Goal: Transaction & Acquisition: Subscribe to service/newsletter

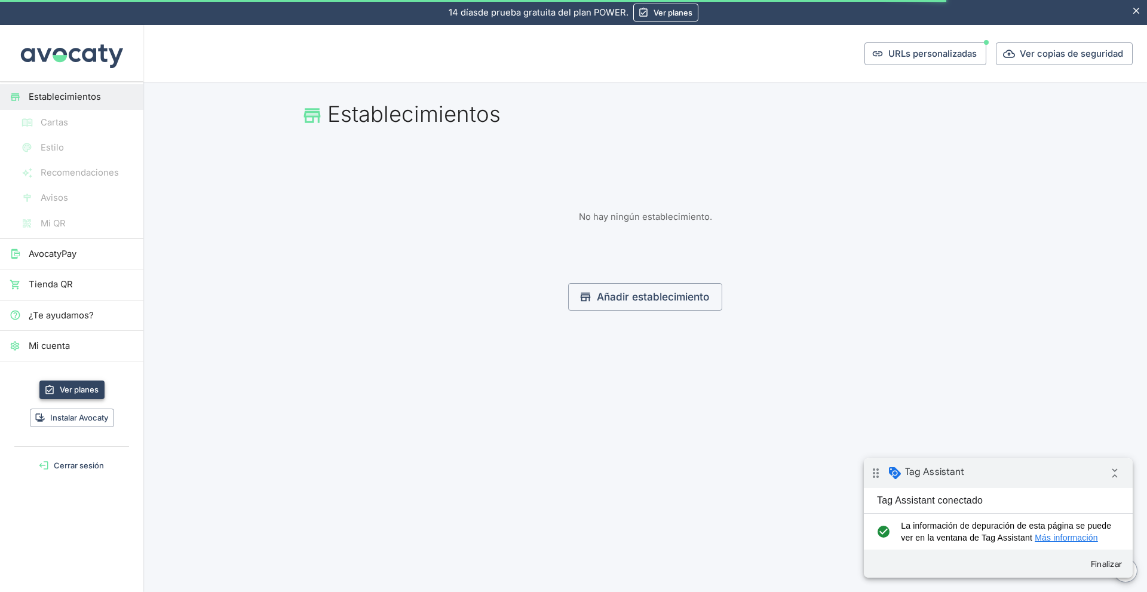
click at [82, 394] on link "Ver planes" at bounding box center [71, 390] width 65 height 19
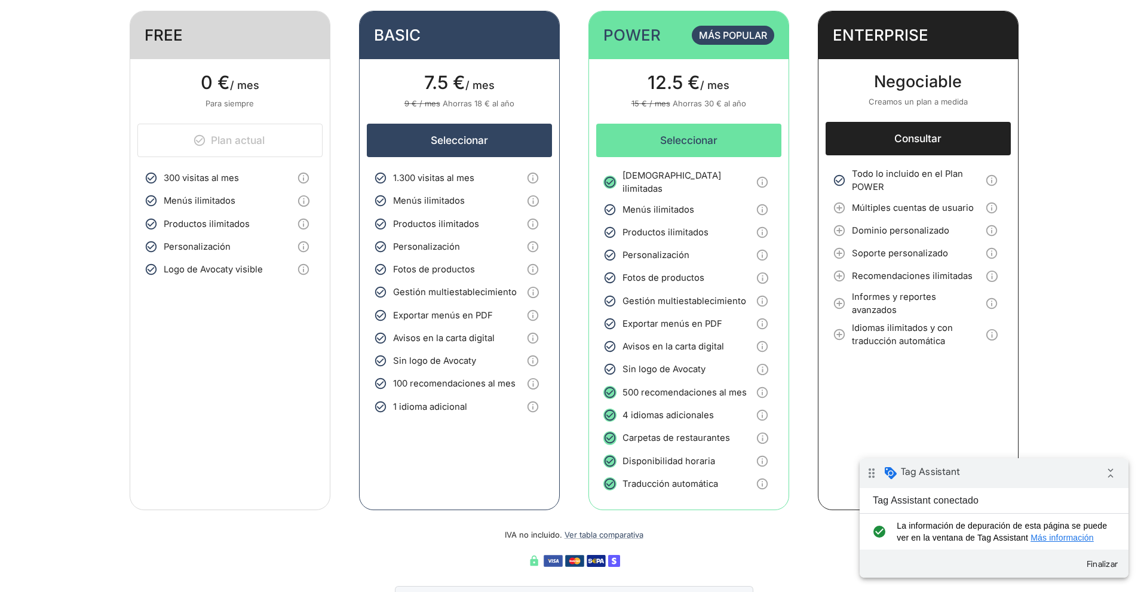
scroll to position [299, 0]
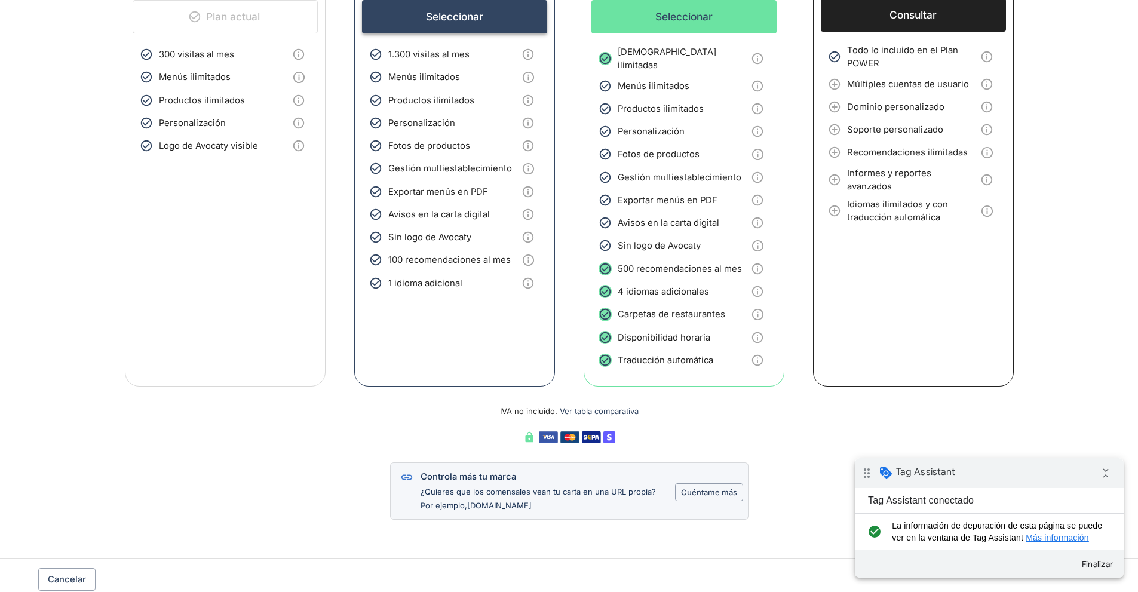
click at [474, 23] on button "Seleccionar" at bounding box center [454, 16] width 185 height 33
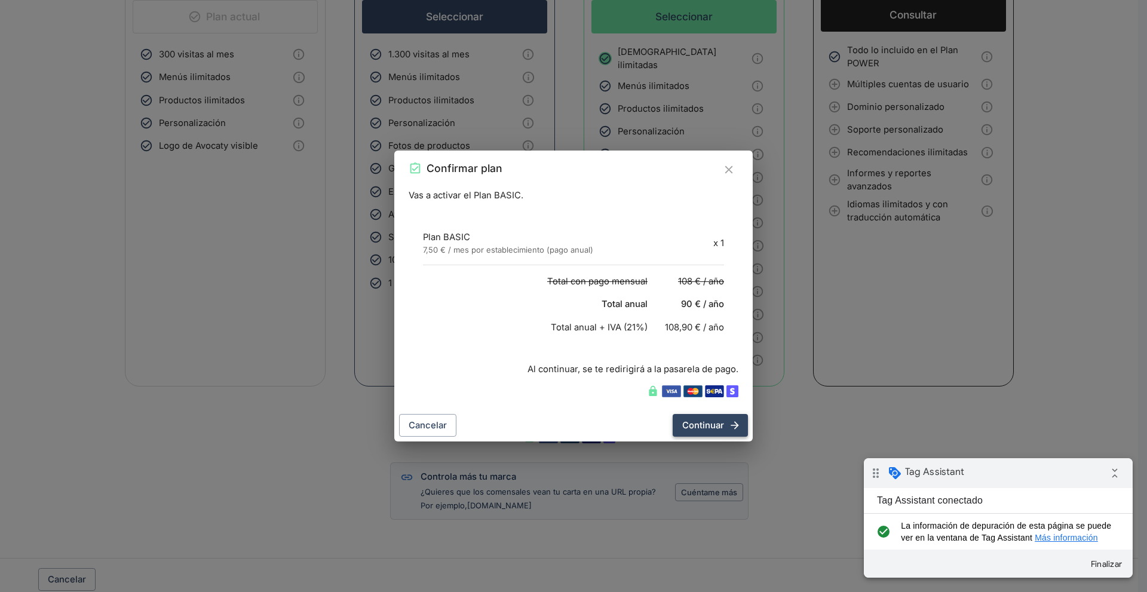
click at [682, 427] on button "Continuar" at bounding box center [710, 425] width 75 height 23
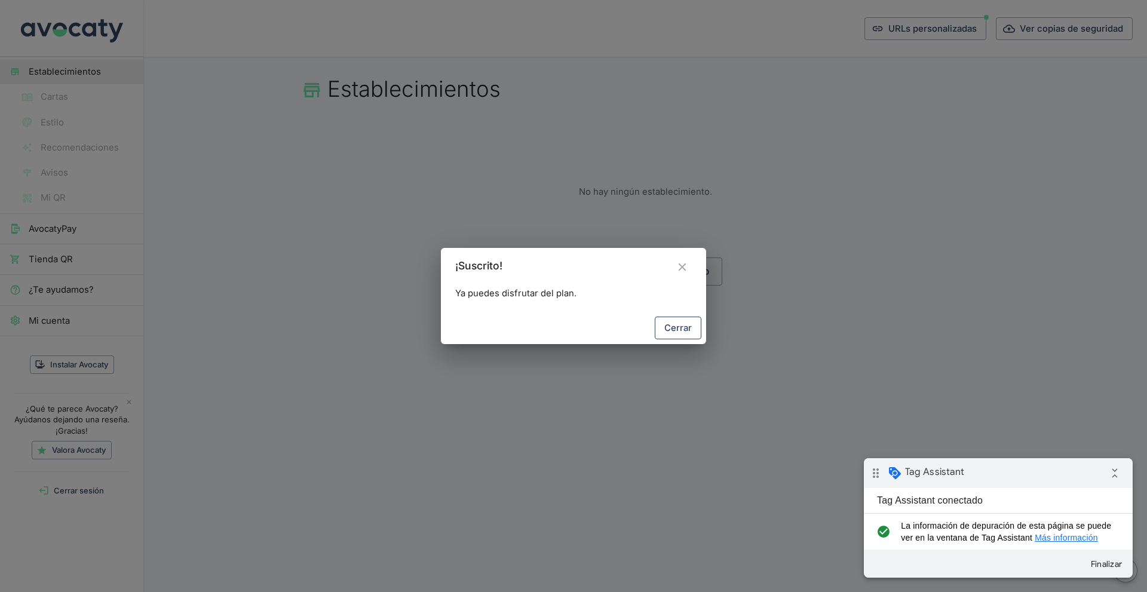
click at [697, 331] on button "Cerrar" at bounding box center [678, 328] width 47 height 23
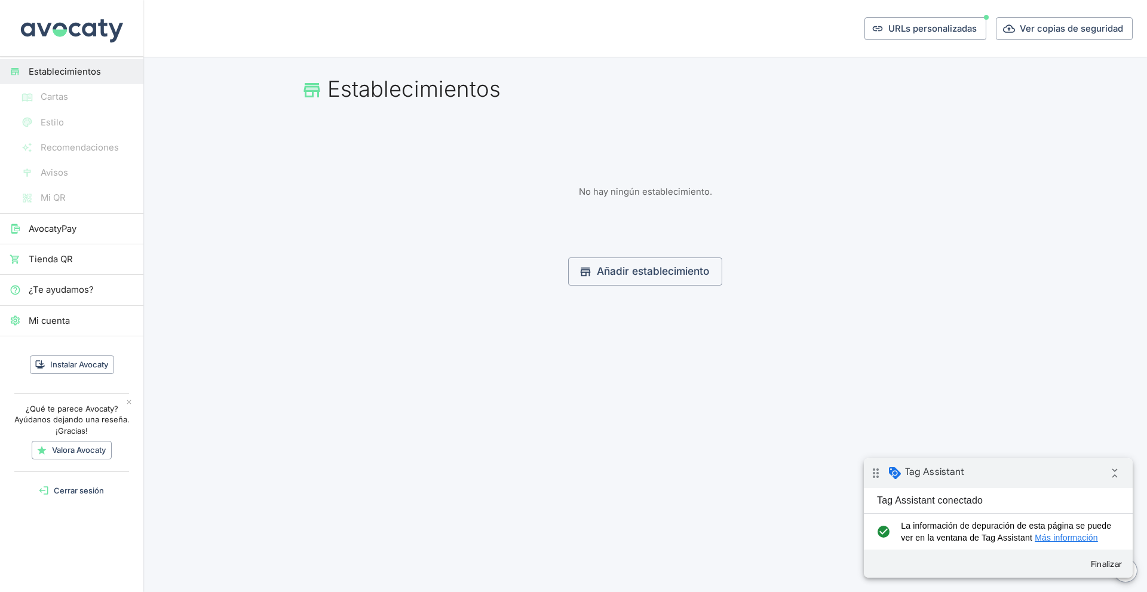
click at [1105, 472] on icon "collapse_all" at bounding box center [1115, 473] width 24 height 24
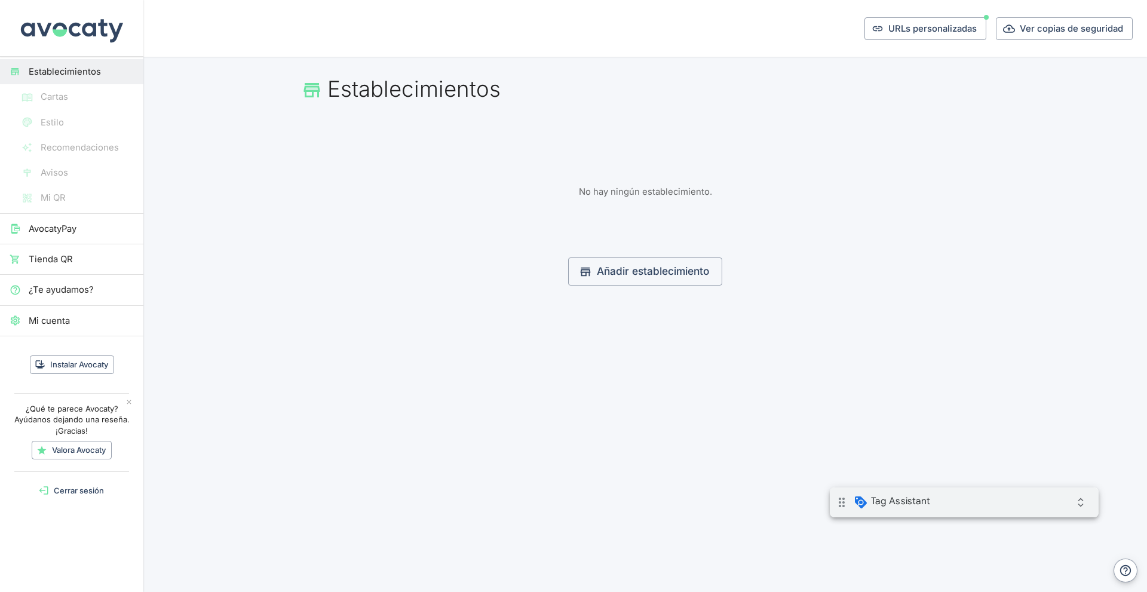
drag, startPoint x: 1016, startPoint y: 505, endPoint x: 982, endPoint y: 488, distance: 38.5
click at [1018, 505] on div "drag_indicator Tag Assistant expand_all" at bounding box center [964, 503] width 269 height 30
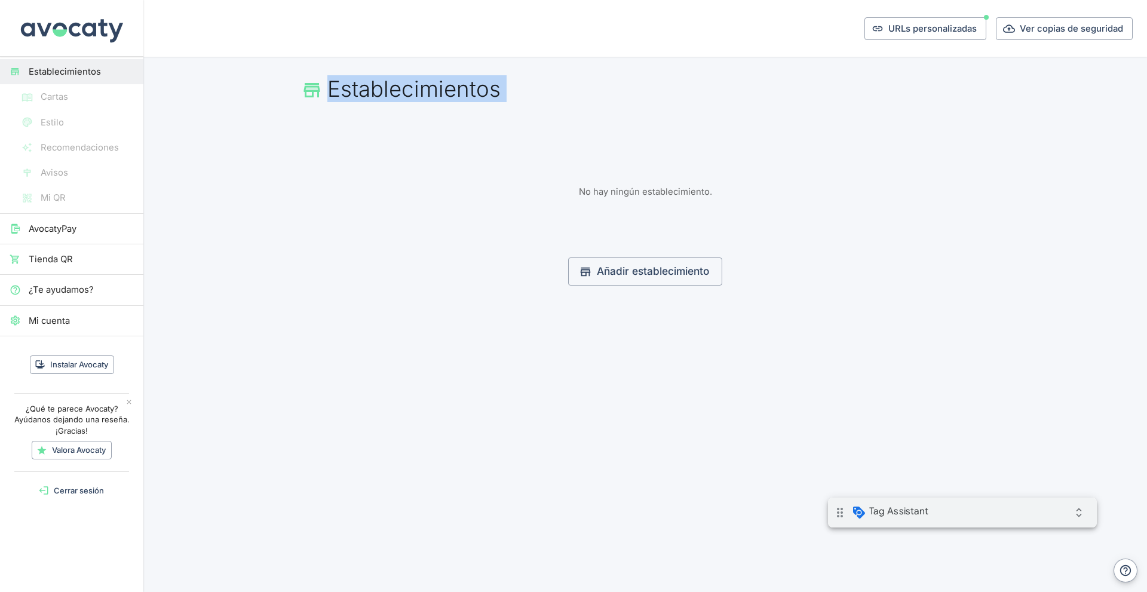
drag, startPoint x: 272, startPoint y: 97, endPoint x: 513, endPoint y: 134, distance: 243.1
click at [495, 127] on main "Establecimientos Fecha de creación 0 No hay ningún establecimiento. Añadir esta…" at bounding box center [645, 186] width 1004 height 258
click at [527, 148] on section "Fecha de creación 0 No hay ningún establecimiento. Añadir establecimiento" at bounding box center [645, 206] width 717 height 160
drag, startPoint x: 583, startPoint y: 137, endPoint x: 324, endPoint y: 80, distance: 265.6
click at [326, 81] on main "Establecimientos Fecha de creación 0 No hay ningún establecimiento. Añadir esta…" at bounding box center [645, 186] width 1004 height 258
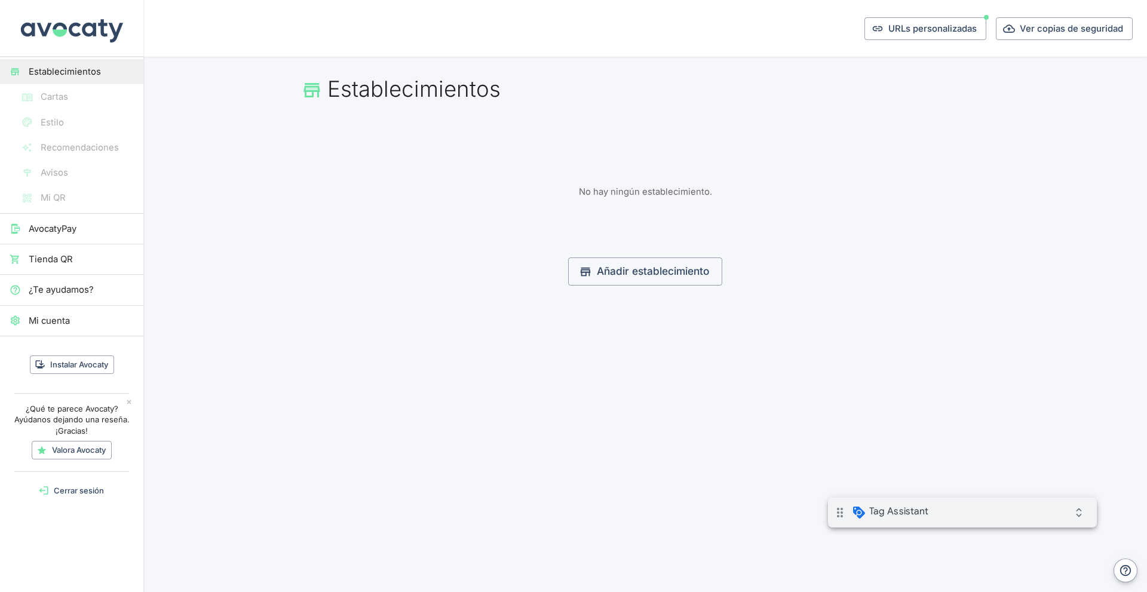
click at [324, 80] on h1 "Establecimientos" at bounding box center [645, 89] width 688 height 26
click at [560, 76] on h1 "Establecimientos" at bounding box center [645, 89] width 688 height 26
drag, startPoint x: 681, startPoint y: 173, endPoint x: 539, endPoint y: 156, distance: 143.3
click at [561, 162] on section "Fecha de creación 0 No hay ningún establecimiento. Añadir establecimiento" at bounding box center [645, 206] width 717 height 160
click at [536, 159] on section "Fecha de creación 0 No hay ningún establecimiento. Añadir establecimiento" at bounding box center [645, 206] width 717 height 160
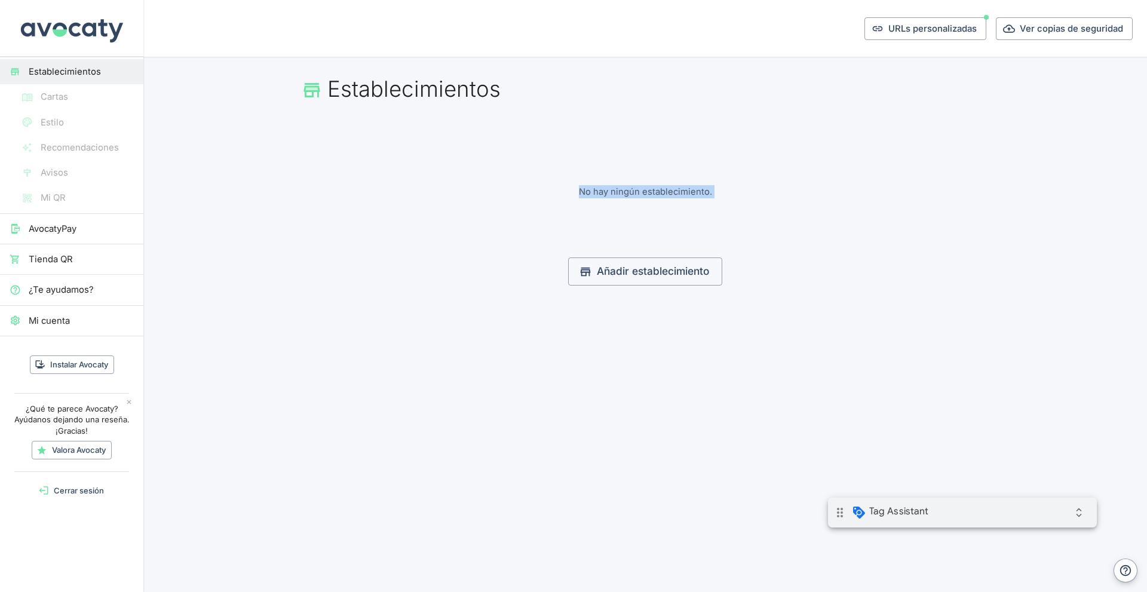
drag, startPoint x: 536, startPoint y: 159, endPoint x: 758, endPoint y: 195, distance: 224.6
click at [758, 195] on section "Fecha de creación 0 No hay ningún establecimiento. Añadir establecimiento" at bounding box center [645, 206] width 717 height 160
click at [758, 195] on p "No hay ningún establecimiento." at bounding box center [645, 191] width 688 height 13
click at [1074, 520] on icon "expand_all" at bounding box center [1079, 513] width 24 height 24
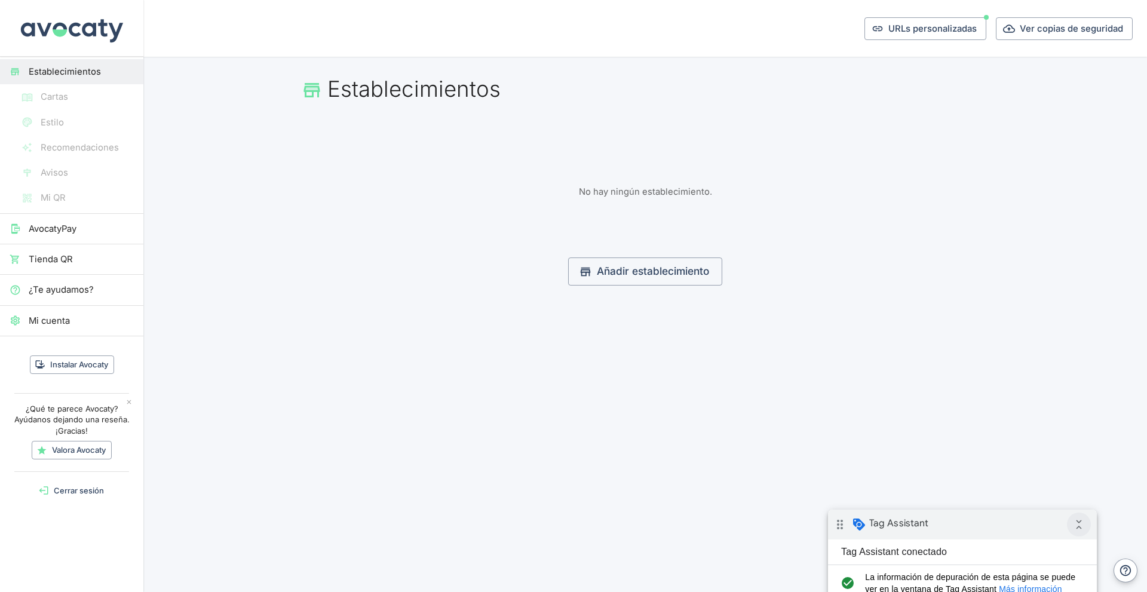
click at [1073, 523] on icon "collapse_all" at bounding box center [1079, 525] width 24 height 24
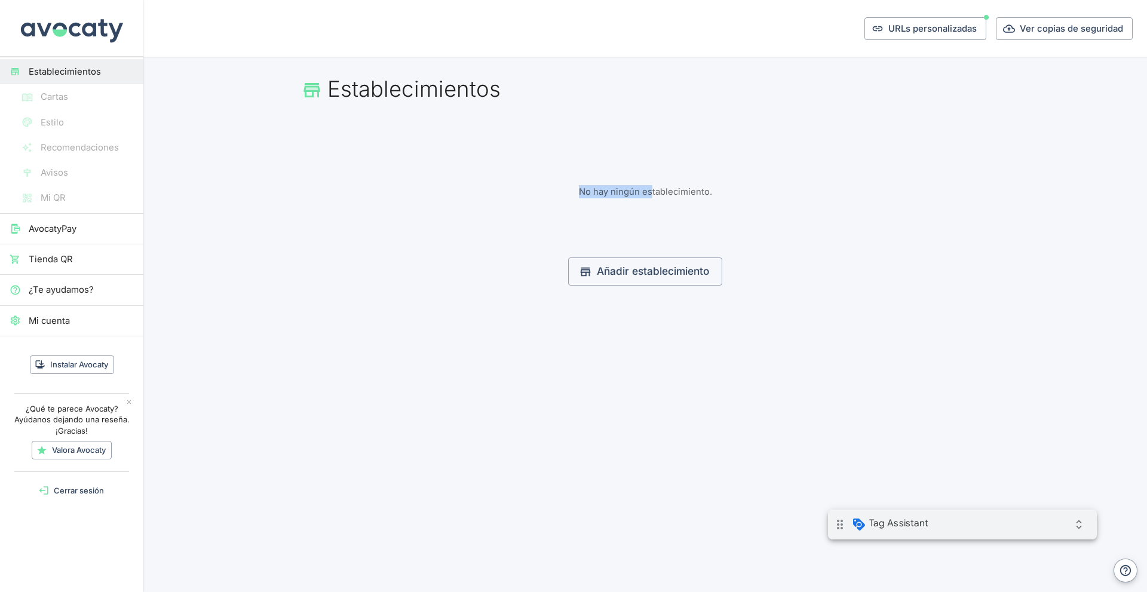
drag, startPoint x: 643, startPoint y: 183, endPoint x: 501, endPoint y: 167, distance: 143.1
click at [508, 171] on section "Fecha de creación 0 No hay ningún establecimiento. Añadir establecimiento" at bounding box center [645, 206] width 717 height 160
click at [497, 166] on section "Fecha de creación 0 No hay ningún establecimiento. Añadir establecimiento" at bounding box center [645, 206] width 717 height 160
drag, startPoint x: 410, startPoint y: 67, endPoint x: 579, endPoint y: 137, distance: 182.7
click at [561, 134] on main "Establecimientos Fecha de creación 0 No hay ningún establecimiento. Añadir esta…" at bounding box center [645, 186] width 1004 height 258
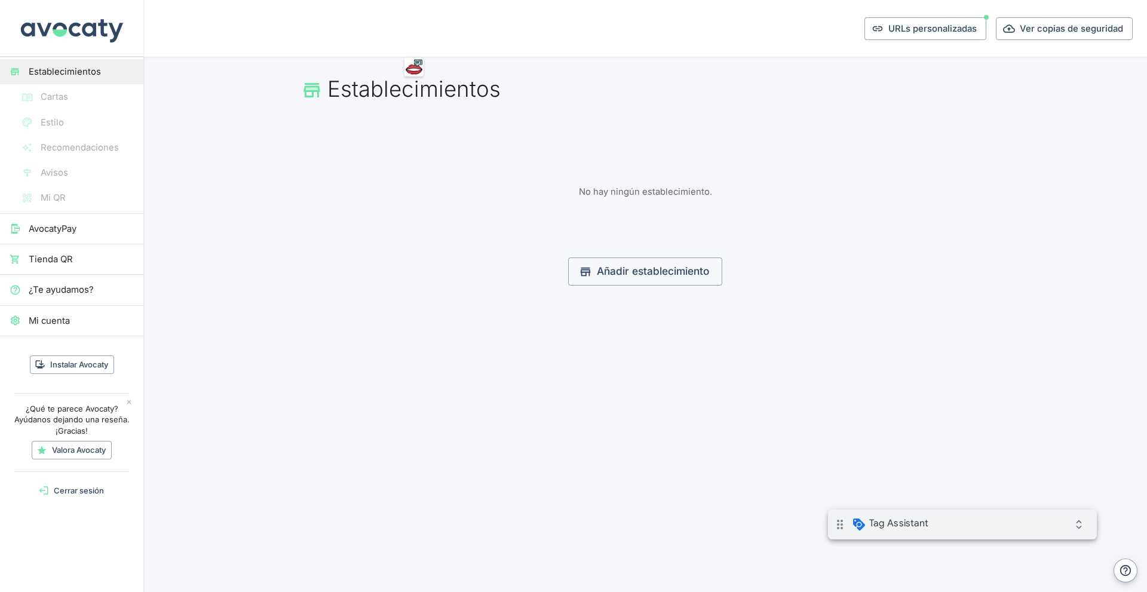
click at [860, 234] on section "Fecha de creación 0 No hay ningún establecimiento. Añadir establecimiento" at bounding box center [645, 206] width 717 height 160
